Goal: Task Accomplishment & Management: Manage account settings

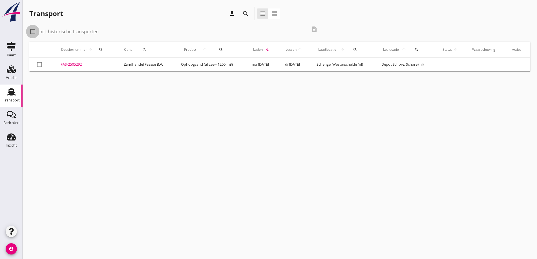
click at [34, 31] on div at bounding box center [33, 32] width 10 height 10
checkbox input "true"
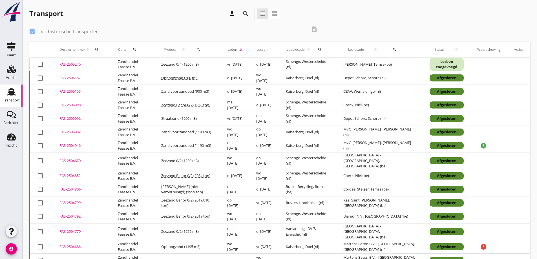
click at [74, 63] on div "FAS-2505240" at bounding box center [82, 65] width 45 height 6
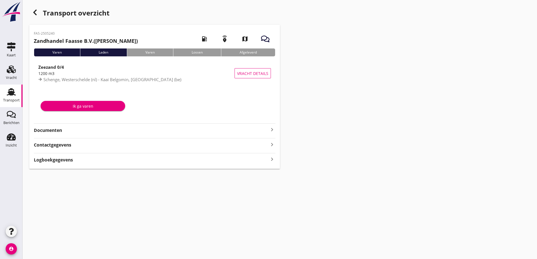
click at [46, 132] on strong "Documenten" at bounding box center [151, 130] width 235 height 6
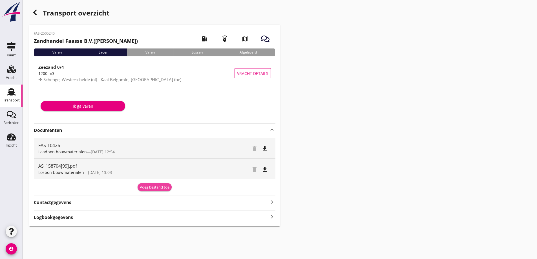
click at [149, 187] on div "Voeg bestand toe" at bounding box center [155, 188] width 30 height 6
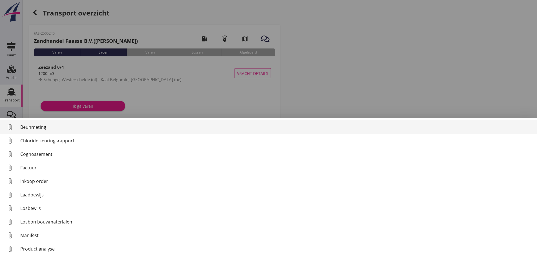
click at [56, 223] on div "Losbon bouwmaterialen" at bounding box center [276, 222] width 512 height 7
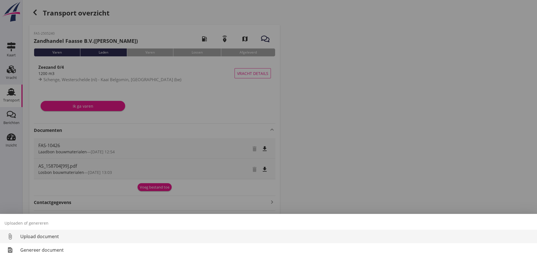
click at [56, 236] on div "Upload document" at bounding box center [276, 236] width 512 height 7
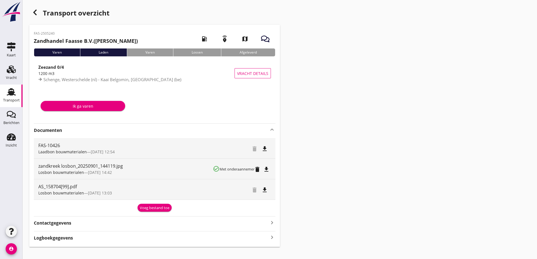
click at [30, 11] on div "button" at bounding box center [34, 12] width 11 height 11
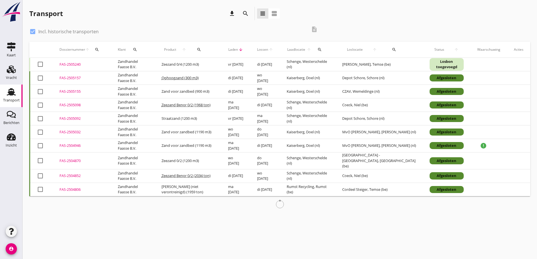
click at [70, 64] on div "FAS-2505240" at bounding box center [82, 65] width 45 height 6
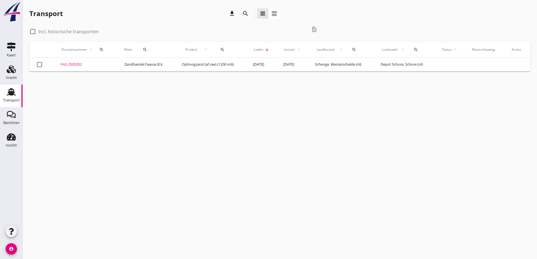
click at [34, 30] on div at bounding box center [33, 32] width 10 height 10
checkbox input "true"
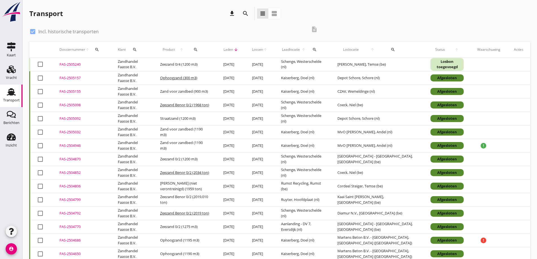
click at [76, 66] on div "FAS-2505240" at bounding box center [82, 65] width 45 height 6
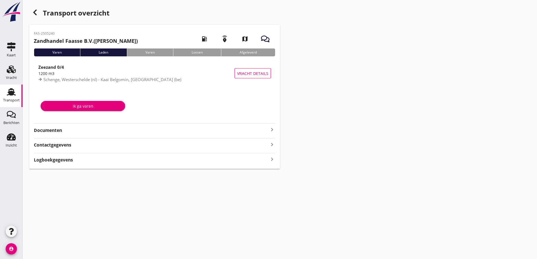
drag, startPoint x: 60, startPoint y: 130, endPoint x: 58, endPoint y: 134, distance: 4.7
click at [60, 130] on strong "Documenten" at bounding box center [151, 130] width 235 height 6
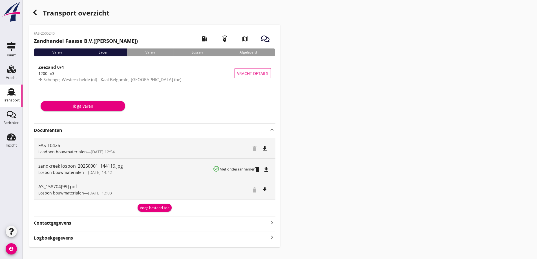
click at [149, 208] on div "Voeg bestand toe" at bounding box center [155, 208] width 30 height 6
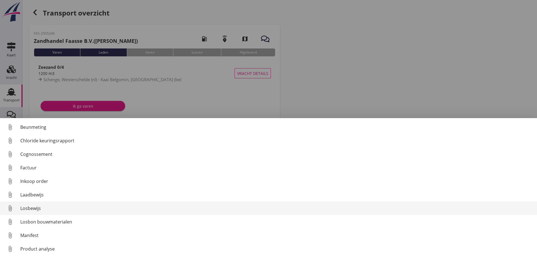
click at [33, 210] on div "Losbewijs" at bounding box center [276, 208] width 512 height 7
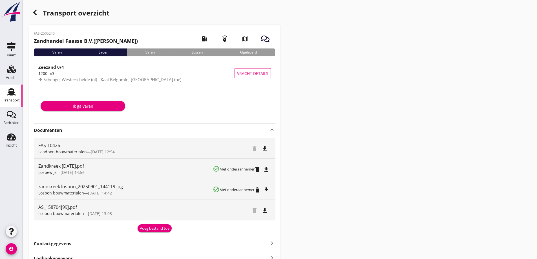
click at [259, 192] on icon "delete" at bounding box center [257, 190] width 7 height 7
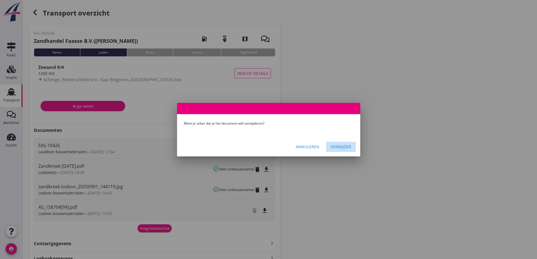
click at [344, 149] on div "Verwijder" at bounding box center [341, 147] width 21 height 6
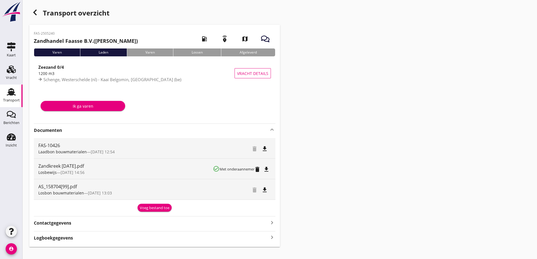
click at [149, 207] on div "Voeg bestand toe" at bounding box center [155, 208] width 30 height 6
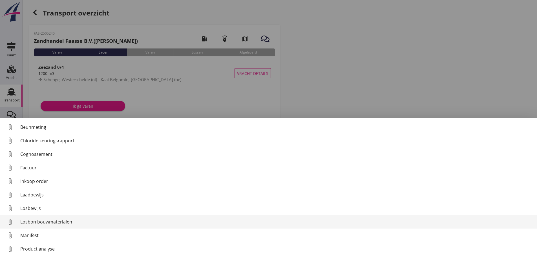
click at [54, 220] on div "Losbon bouwmaterialen" at bounding box center [276, 222] width 512 height 7
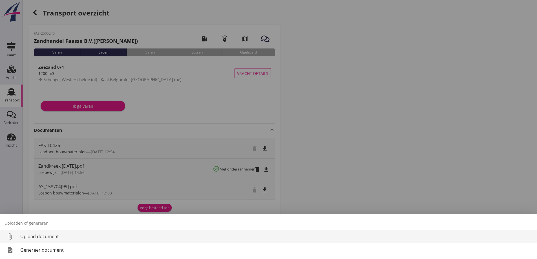
click at [41, 236] on div "Upload document" at bounding box center [276, 236] width 512 height 7
